Goal: Task Accomplishment & Management: Use online tool/utility

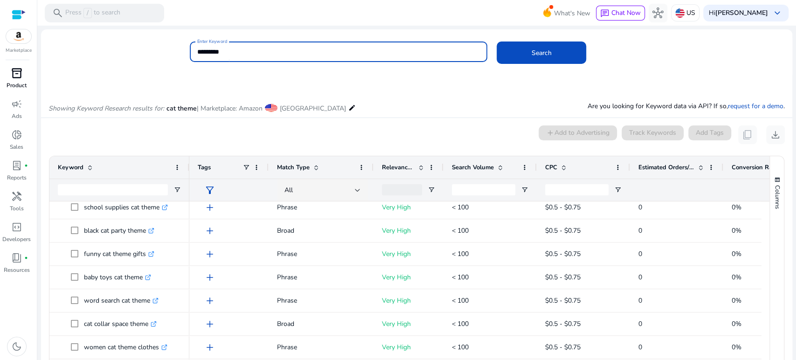
click at [22, 70] on span "inventory_2" at bounding box center [16, 73] width 11 height 11
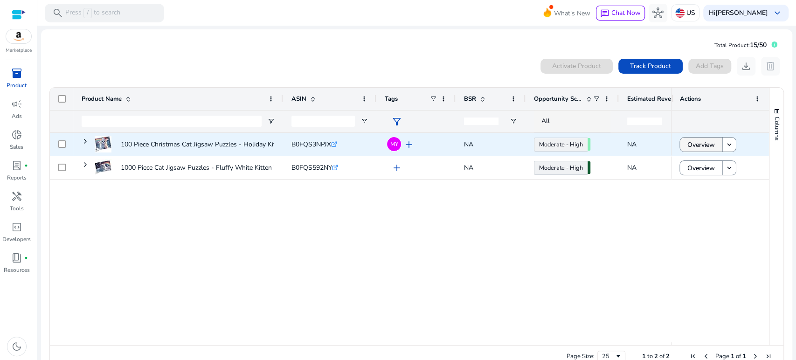
click at [698, 142] on span "Overview" at bounding box center [702, 144] width 28 height 19
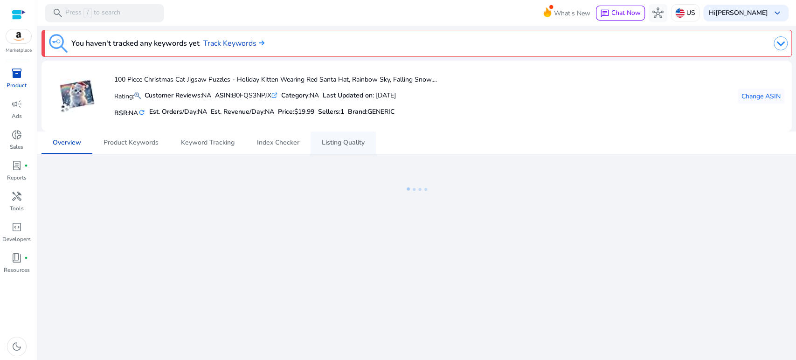
click at [346, 142] on span "Listing Quality" at bounding box center [343, 142] width 43 height 7
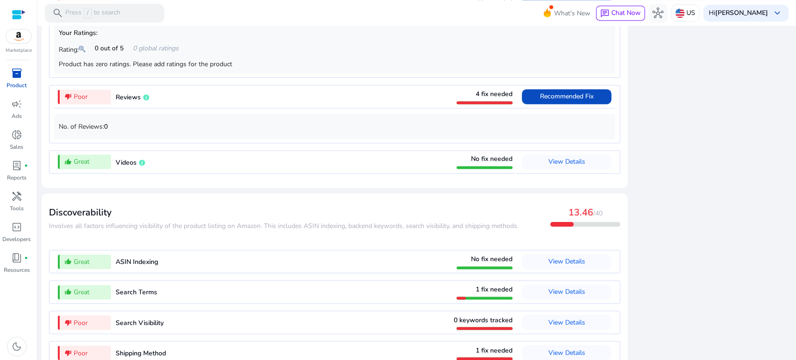
scroll to position [907, 0]
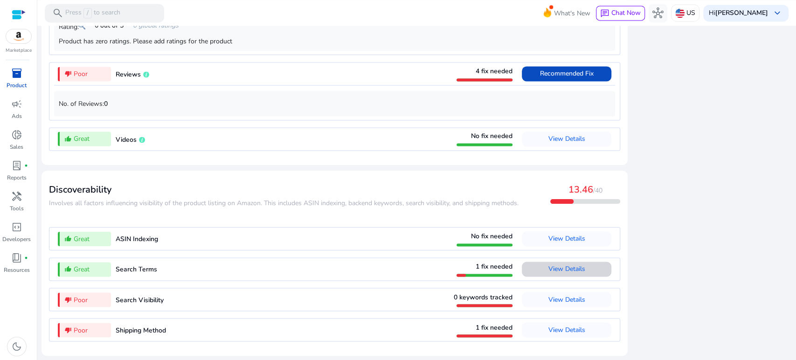
click at [575, 270] on span "View Details" at bounding box center [567, 269] width 37 height 9
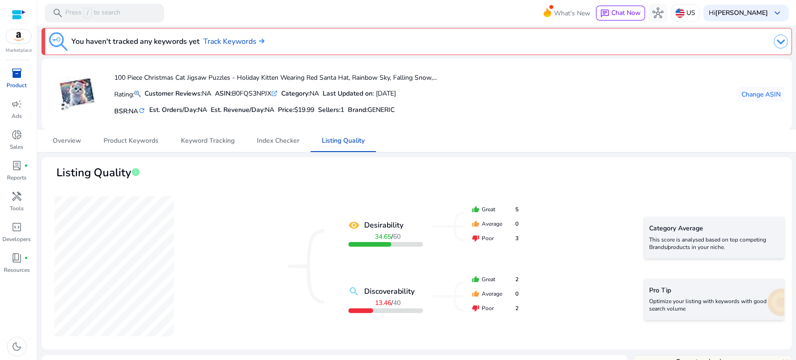
scroll to position [0, 0]
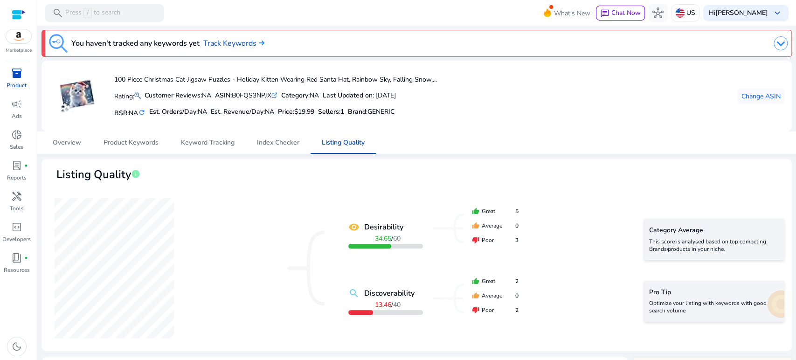
click at [15, 74] on span "inventory_2" at bounding box center [16, 73] width 11 height 11
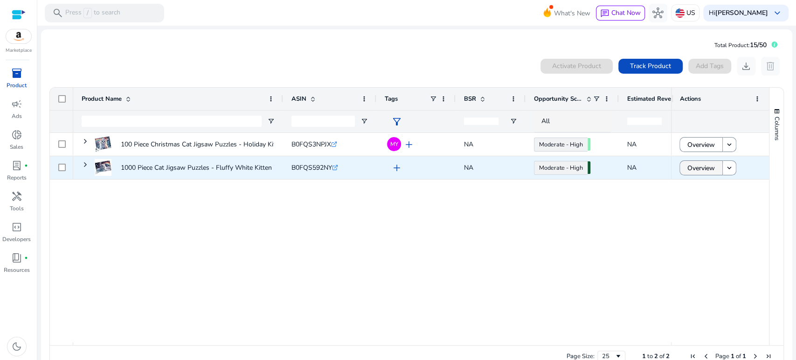
click at [688, 167] on span "Overview" at bounding box center [702, 168] width 28 height 19
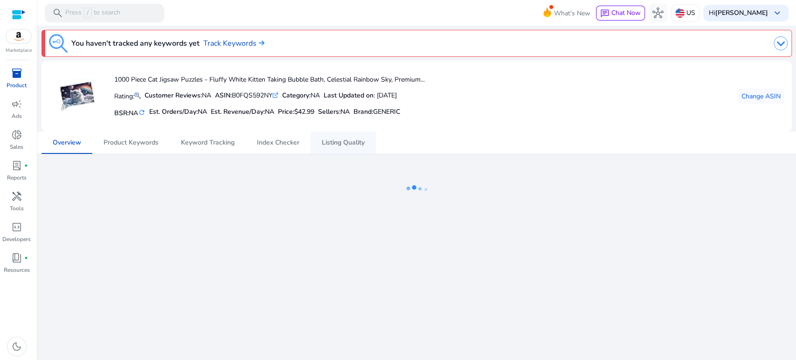
click at [351, 141] on span "Listing Quality" at bounding box center [343, 142] width 43 height 7
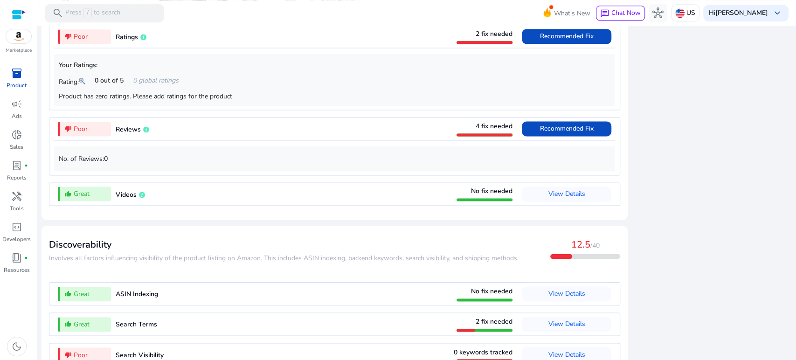
scroll to position [907, 0]
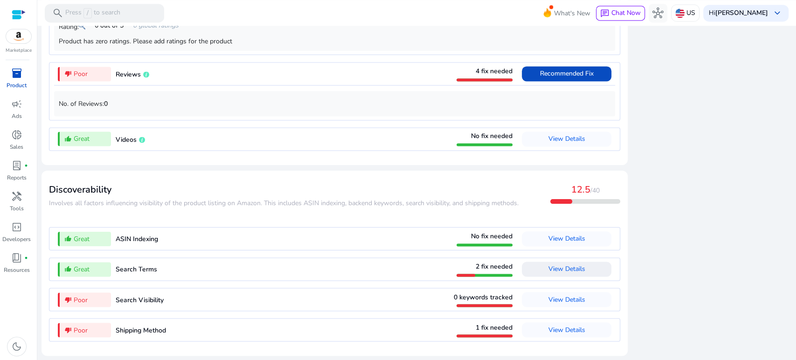
click at [555, 269] on span "View Details" at bounding box center [567, 269] width 37 height 9
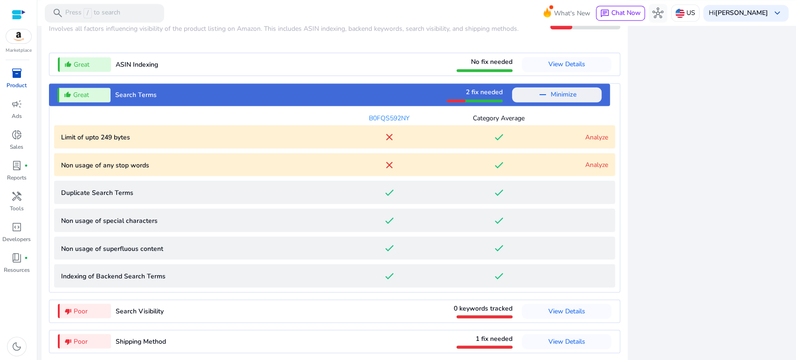
scroll to position [1093, 0]
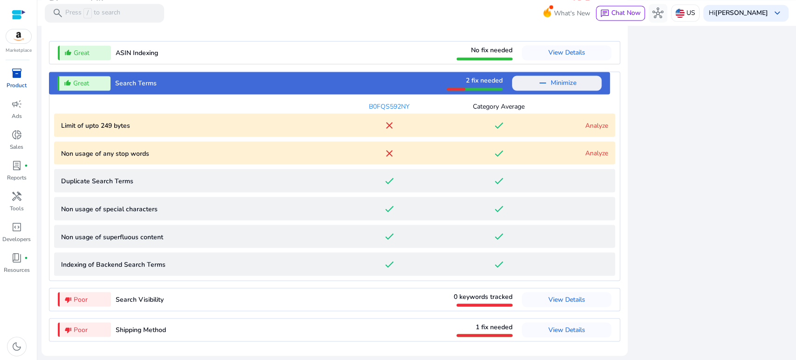
click at [597, 154] on link "Analyze" at bounding box center [596, 152] width 23 height 9
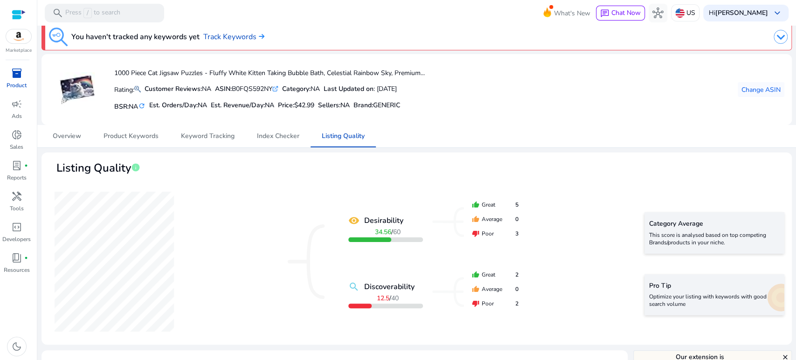
scroll to position [0, 0]
